Goal: Find contact information: Obtain details needed to contact an individual or organization

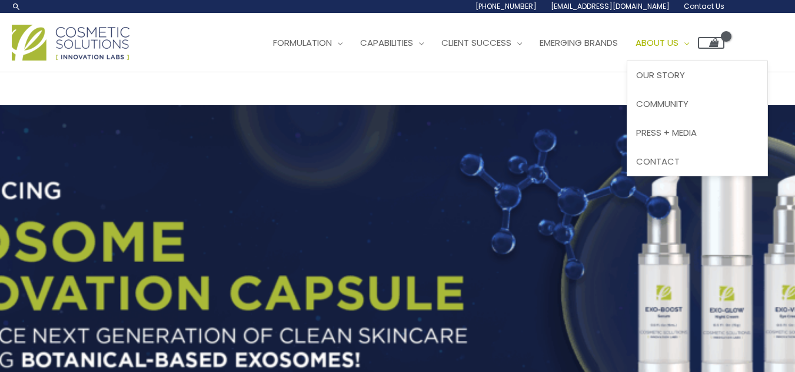
click at [635, 49] on span "About Us" at bounding box center [656, 42] width 43 height 12
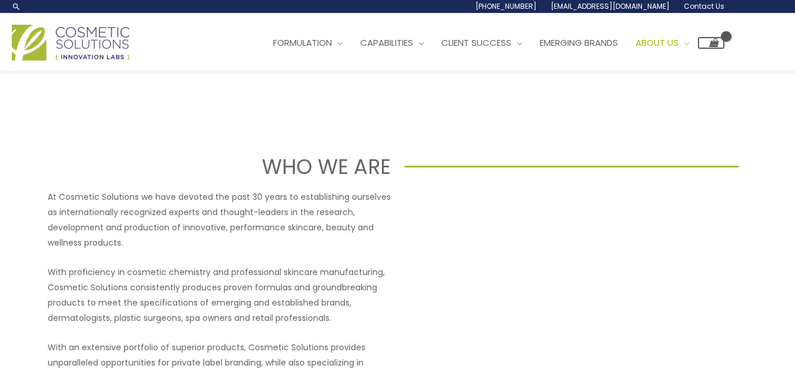
click at [0, 0] on span "Contact Us" at bounding box center [0, 0] width 0 height 0
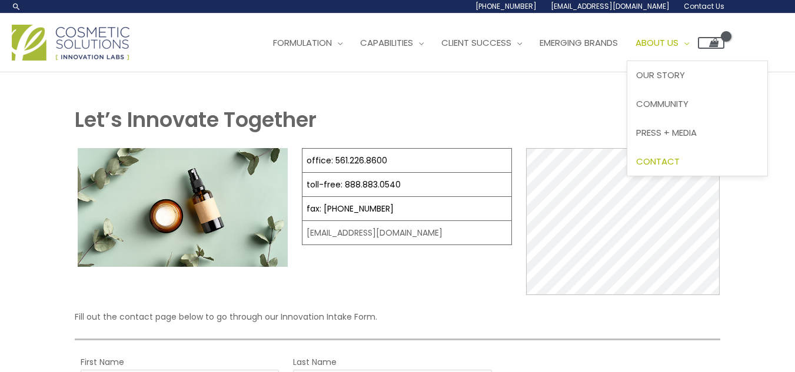
click at [636, 168] on span "Contact" at bounding box center [658, 161] width 44 height 12
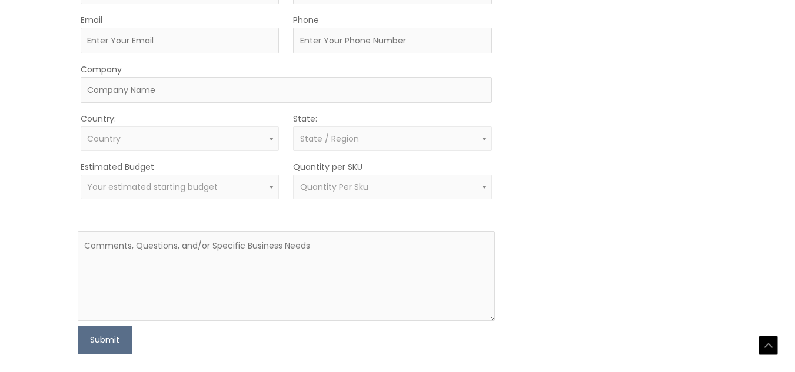
scroll to position [408, 0]
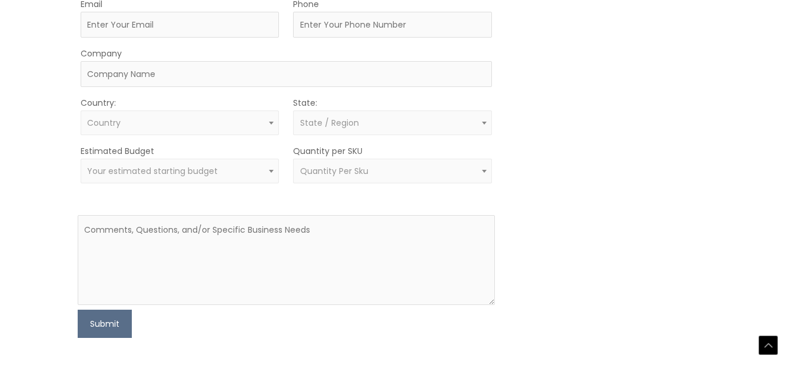
drag, startPoint x: 463, startPoint y: 91, endPoint x: 455, endPoint y: 88, distance: 8.7
click at [459, 89] on div "Let’s Innovate Together office: 561.226.8600 toll-free: 888.883.0540 fax: 561.2…" at bounding box center [398, 18] width 646 height 641
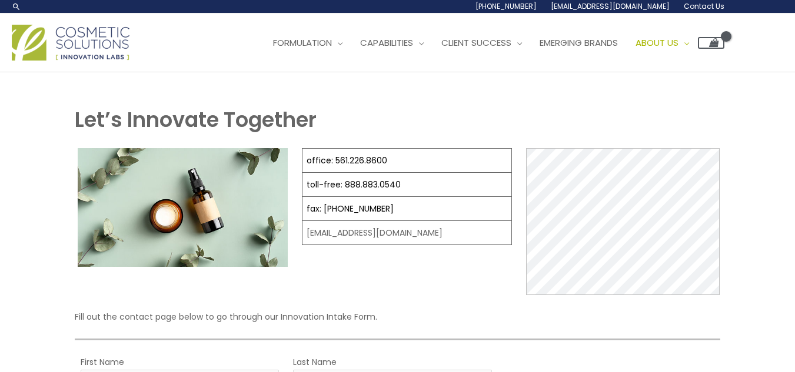
click at [73, 61] on img at bounding box center [71, 43] width 118 height 36
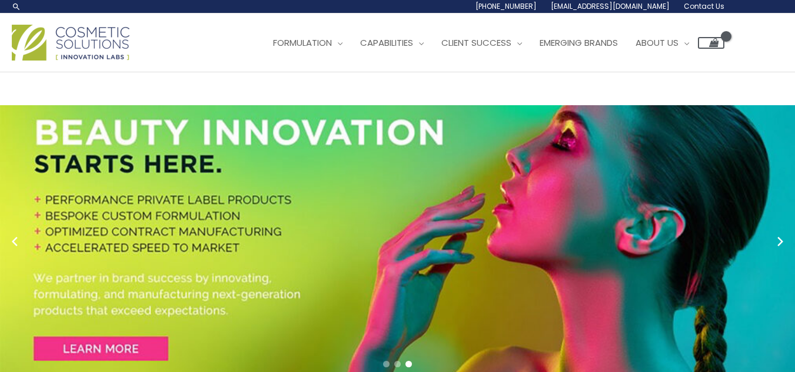
click at [42, 61] on img at bounding box center [71, 43] width 118 height 36
